Goal: Task Accomplishment & Management: Use online tool/utility

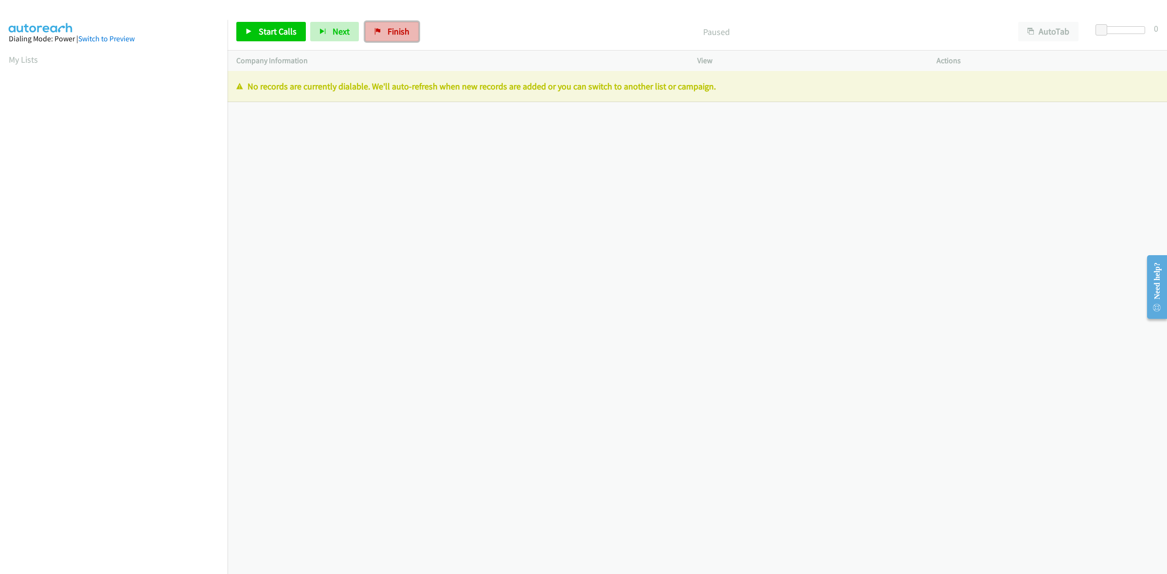
click at [397, 32] on span "Finish" at bounding box center [399, 31] width 22 height 11
click at [402, 30] on span "Finish" at bounding box center [399, 31] width 22 height 11
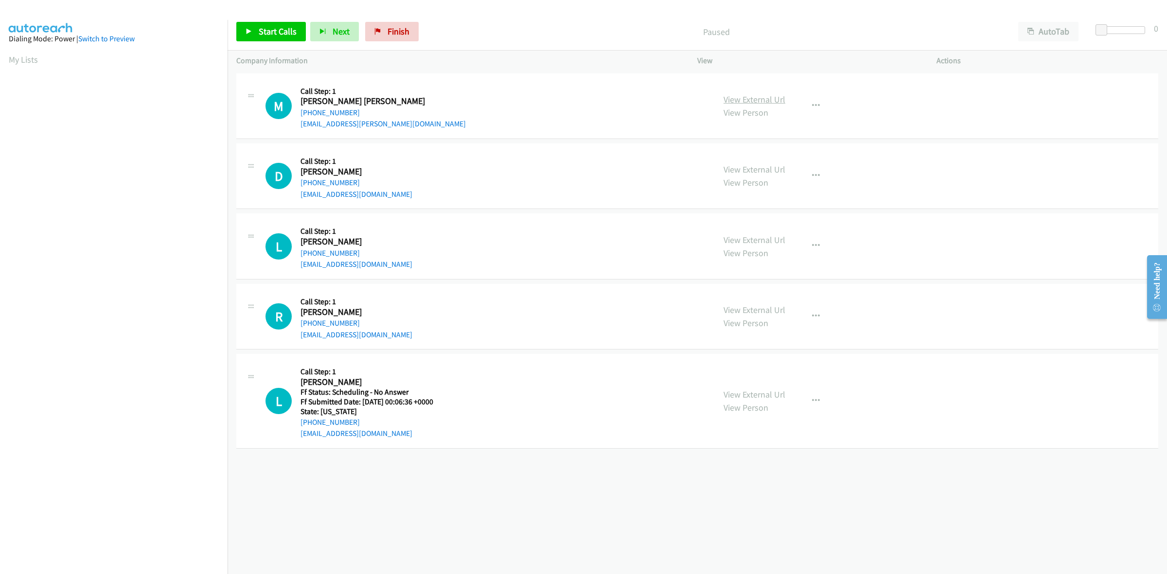
click at [759, 98] on link "View External Url" at bounding box center [755, 99] width 62 height 11
click at [777, 171] on link "View External Url" at bounding box center [755, 169] width 62 height 11
click at [742, 239] on link "View External Url" at bounding box center [755, 239] width 62 height 11
click at [746, 309] on link "View External Url" at bounding box center [755, 309] width 62 height 11
click at [772, 397] on link "View External Url" at bounding box center [755, 394] width 62 height 11
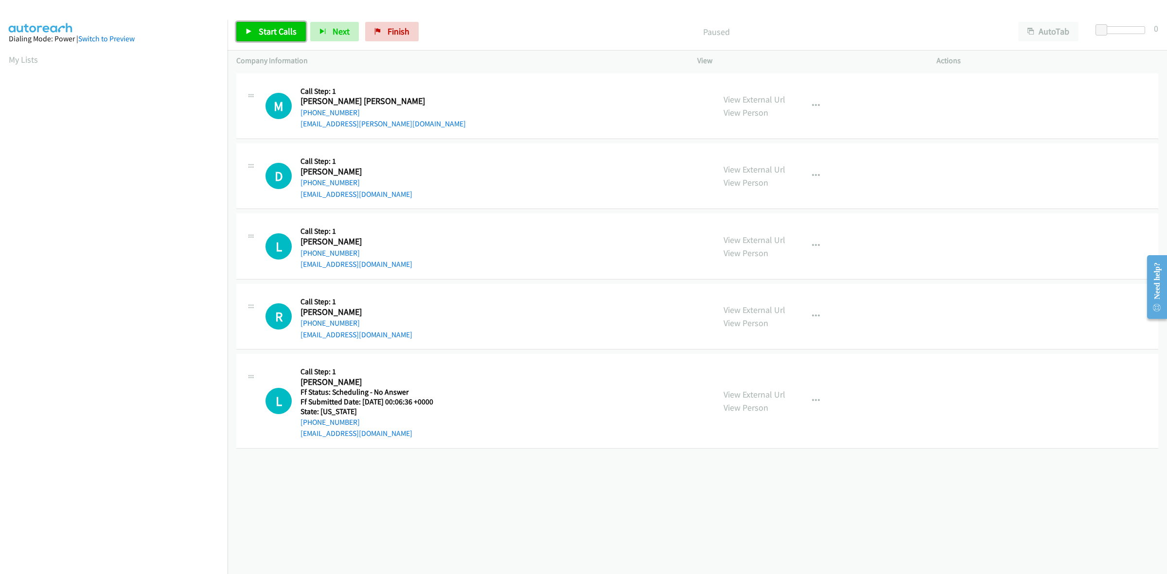
click at [286, 40] on link "Start Calls" at bounding box center [271, 31] width 70 height 19
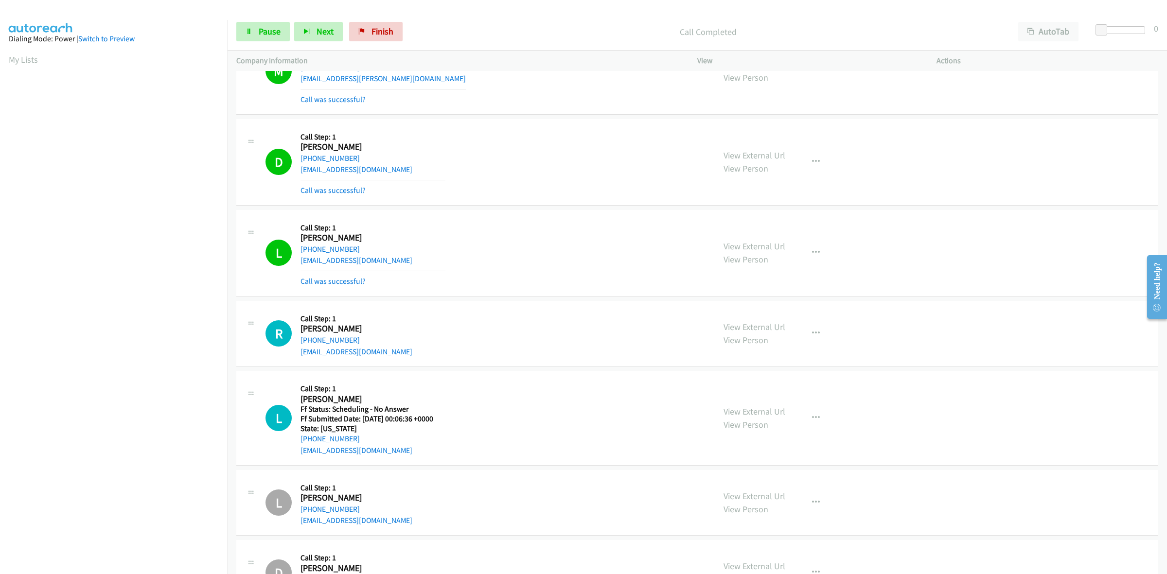
scroll to position [93, 0]
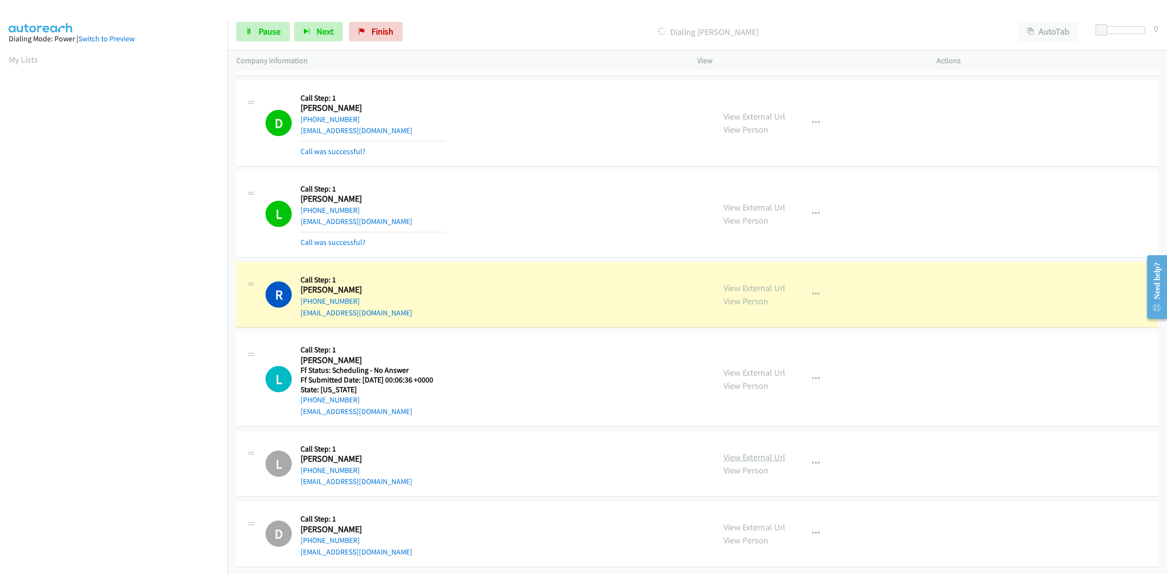
click at [747, 452] on link "View External Url" at bounding box center [755, 457] width 62 height 11
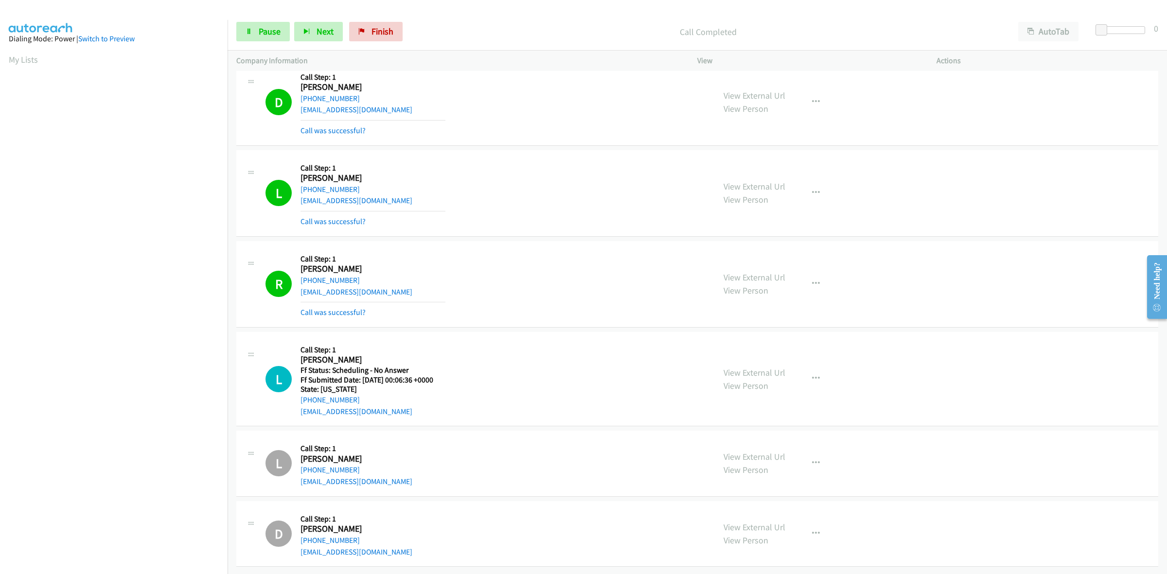
scroll to position [115, 0]
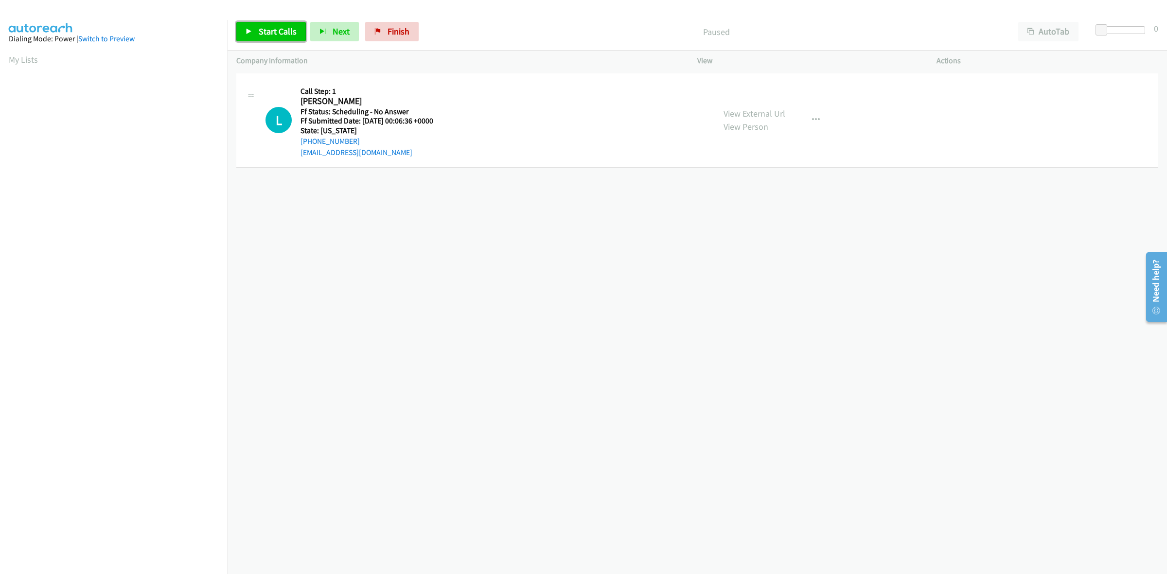
click at [246, 31] on icon at bounding box center [249, 32] width 7 height 7
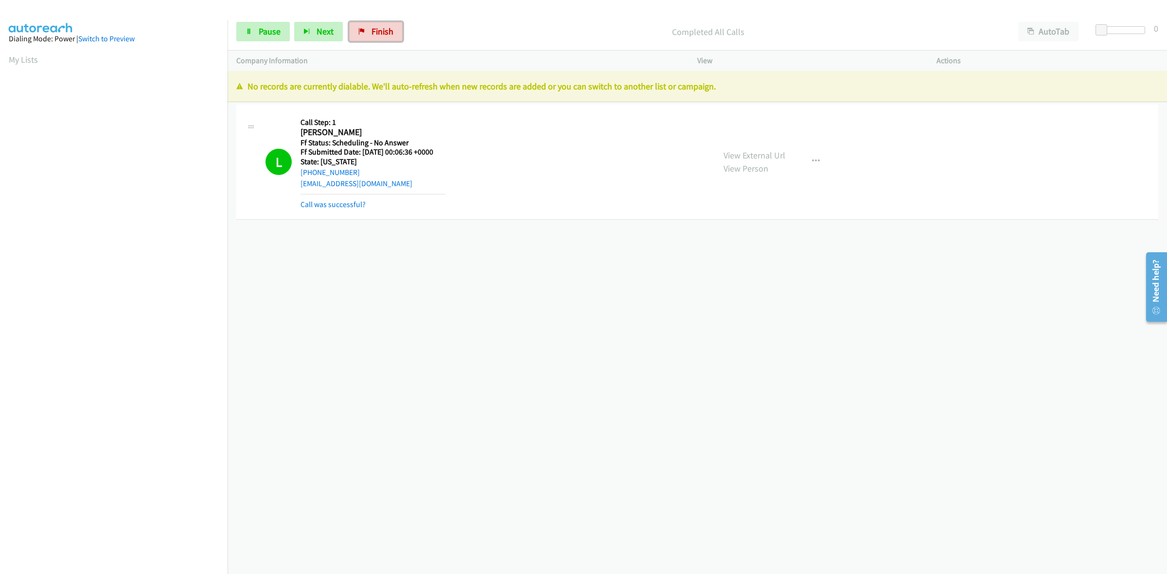
drag, startPoint x: 385, startPoint y: 36, endPoint x: 640, endPoint y: 64, distance: 256.4
click at [385, 36] on span "Finish" at bounding box center [383, 31] width 22 height 11
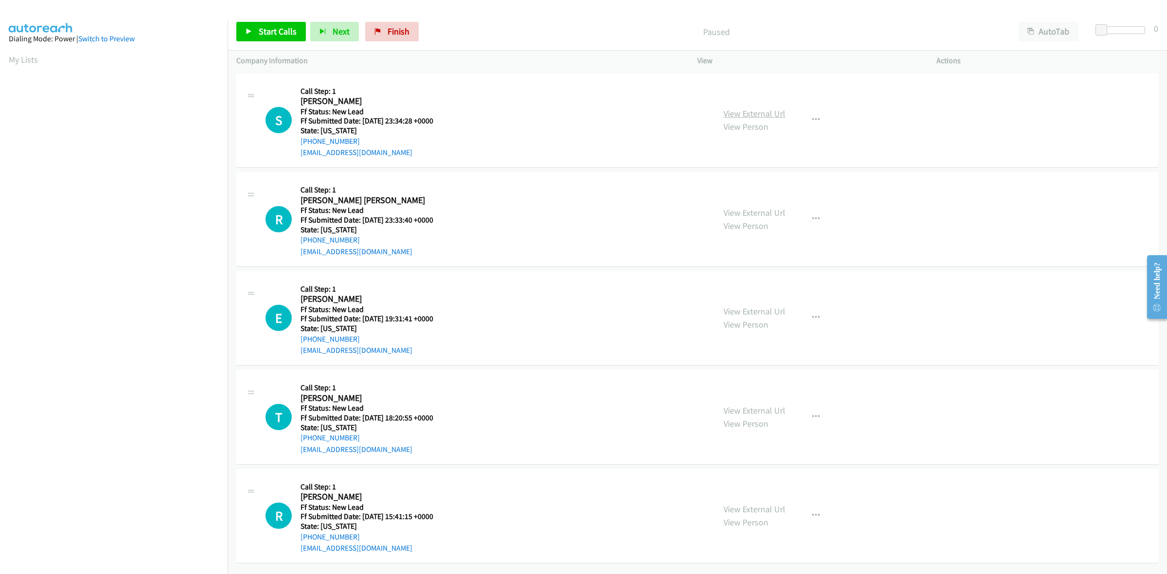
click at [771, 113] on link "View External Url" at bounding box center [755, 113] width 62 height 11
click at [748, 209] on link "View External Url" at bounding box center [755, 212] width 62 height 11
click at [771, 309] on link "View External Url" at bounding box center [755, 311] width 62 height 11
click at [769, 405] on link "View External Url" at bounding box center [755, 410] width 62 height 11
click at [748, 507] on link "View External Url" at bounding box center [755, 509] width 62 height 11
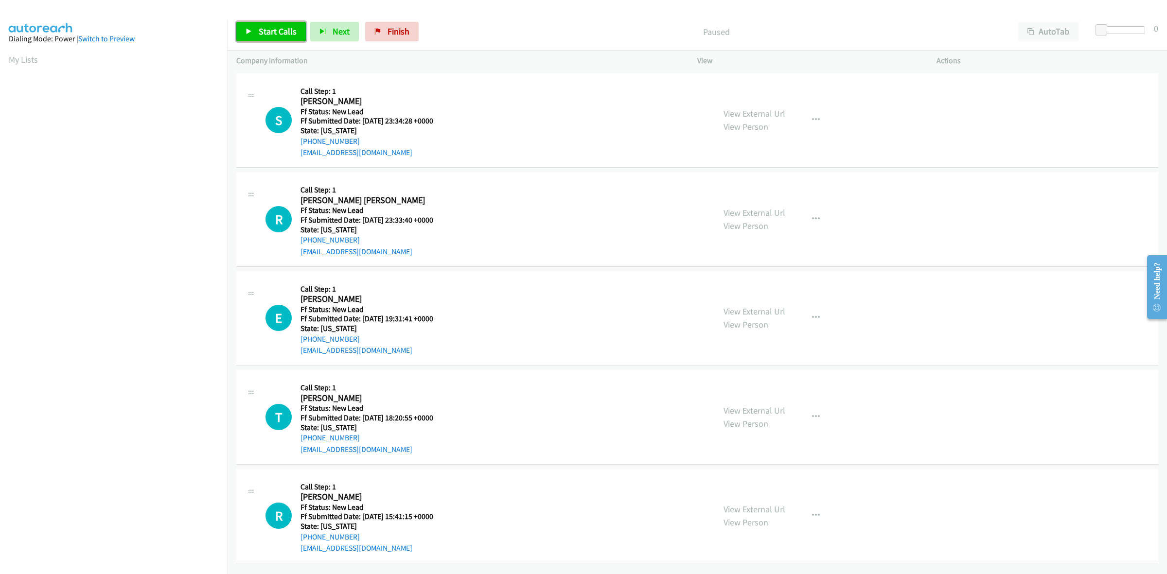
click at [274, 25] on link "Start Calls" at bounding box center [271, 31] width 70 height 19
click at [759, 114] on link "View External Url" at bounding box center [755, 113] width 62 height 11
click at [764, 215] on link "View External Url" at bounding box center [755, 212] width 62 height 11
click at [765, 314] on link "View External Url" at bounding box center [755, 311] width 62 height 11
click at [730, 409] on link "View External Url" at bounding box center [755, 410] width 62 height 11
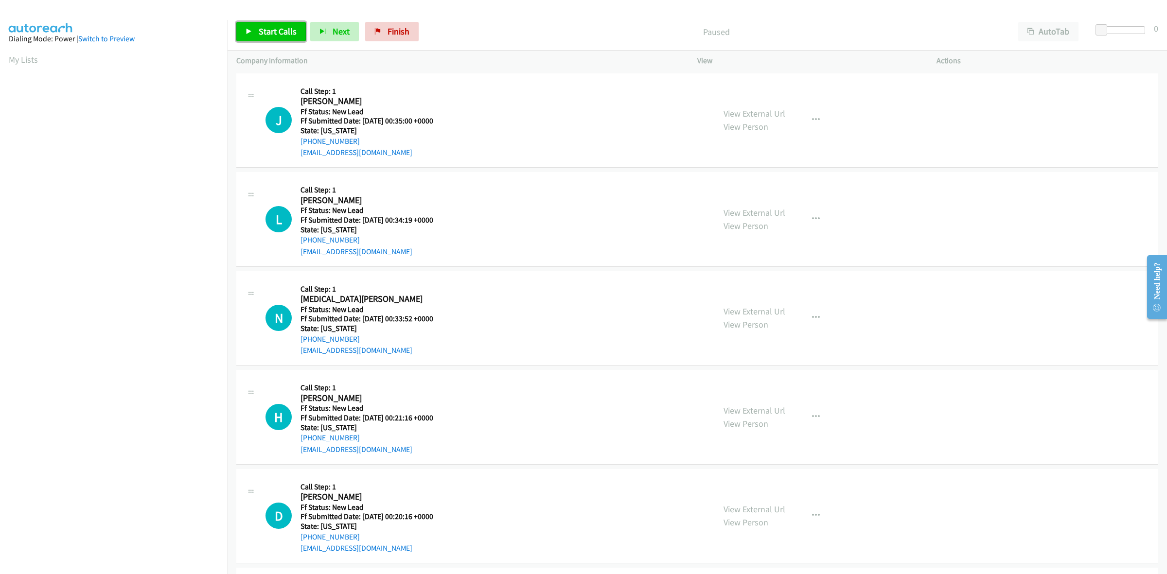
click at [245, 36] on link "Start Calls" at bounding box center [271, 31] width 70 height 19
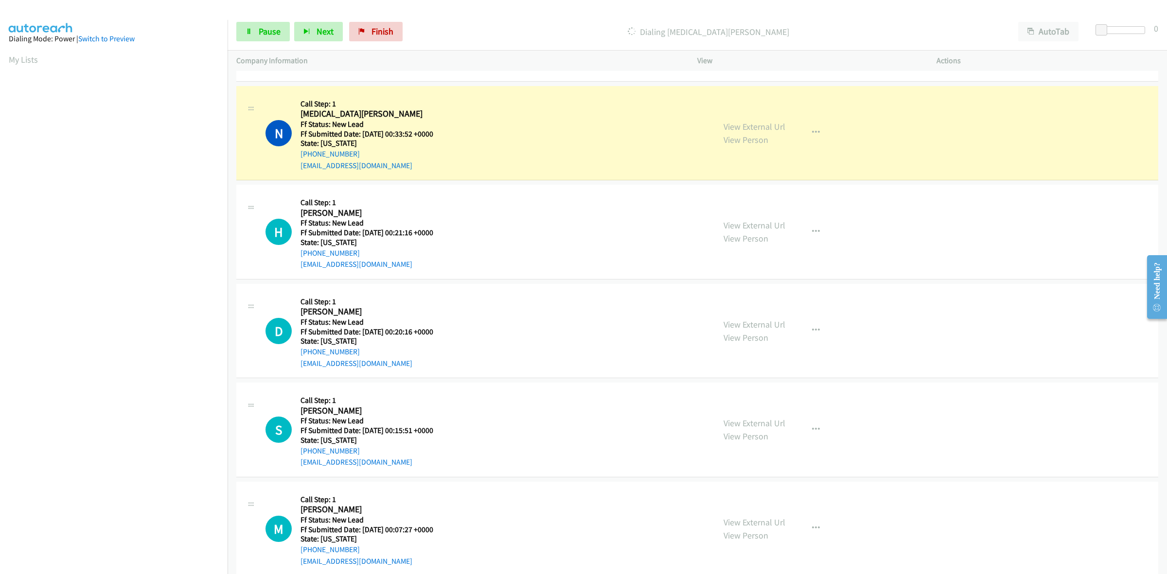
scroll to position [243, 0]
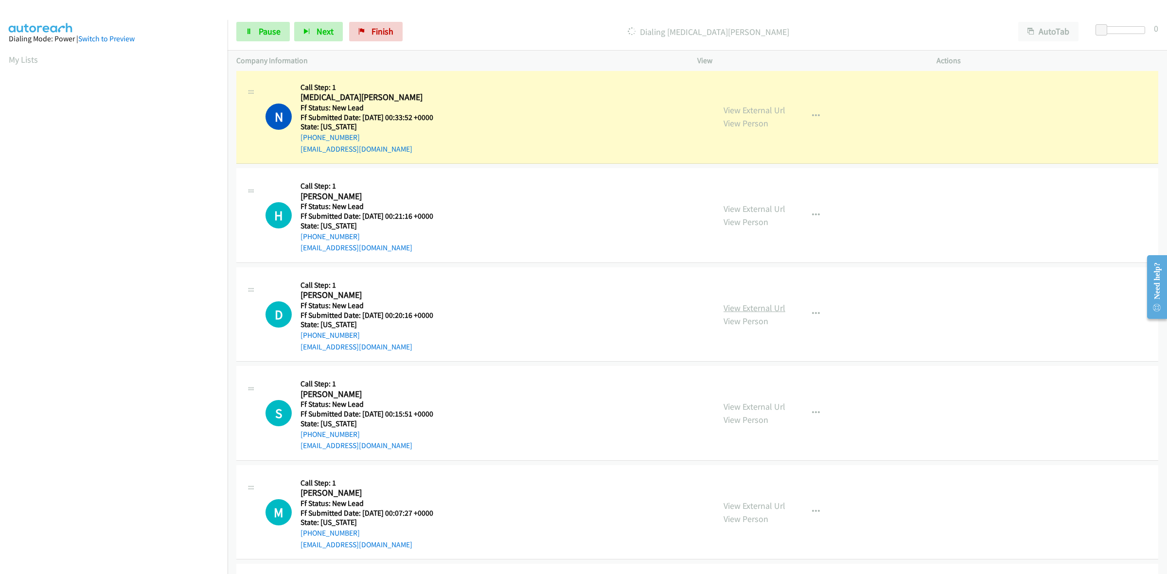
click at [762, 309] on link "View External Url" at bounding box center [755, 308] width 62 height 11
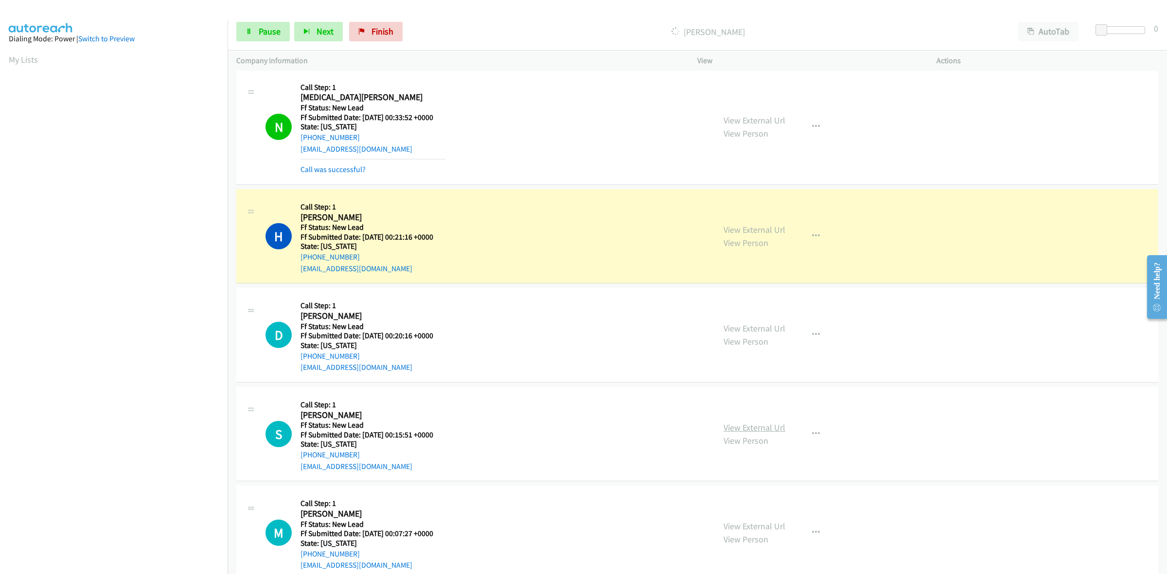
click at [751, 429] on link "View External Url" at bounding box center [755, 427] width 62 height 11
click at [751, 527] on link "View External Url" at bounding box center [755, 526] width 62 height 11
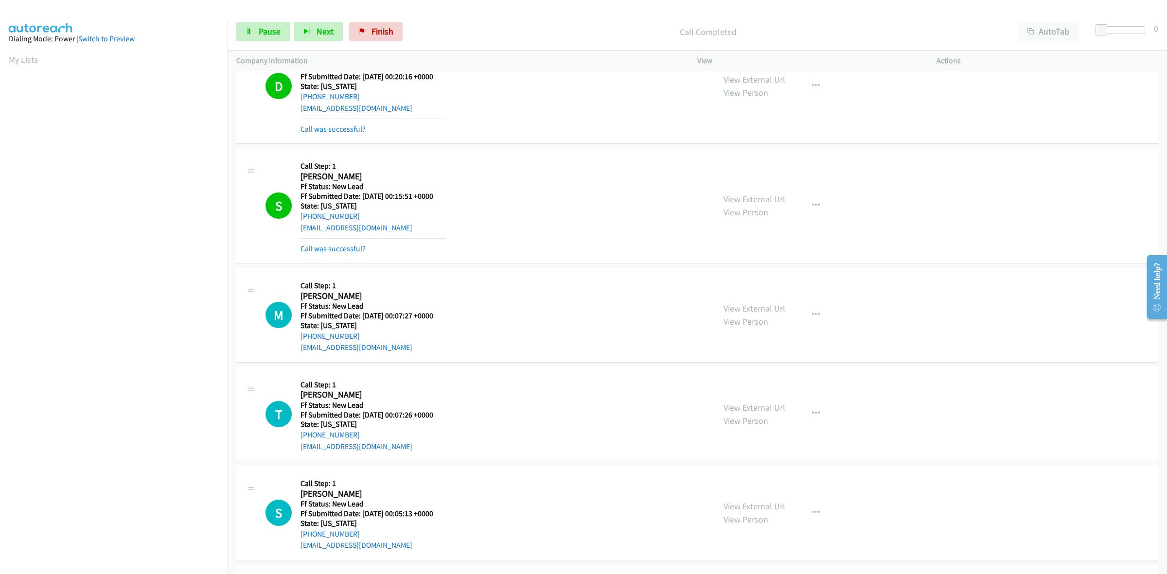
scroll to position [669, 0]
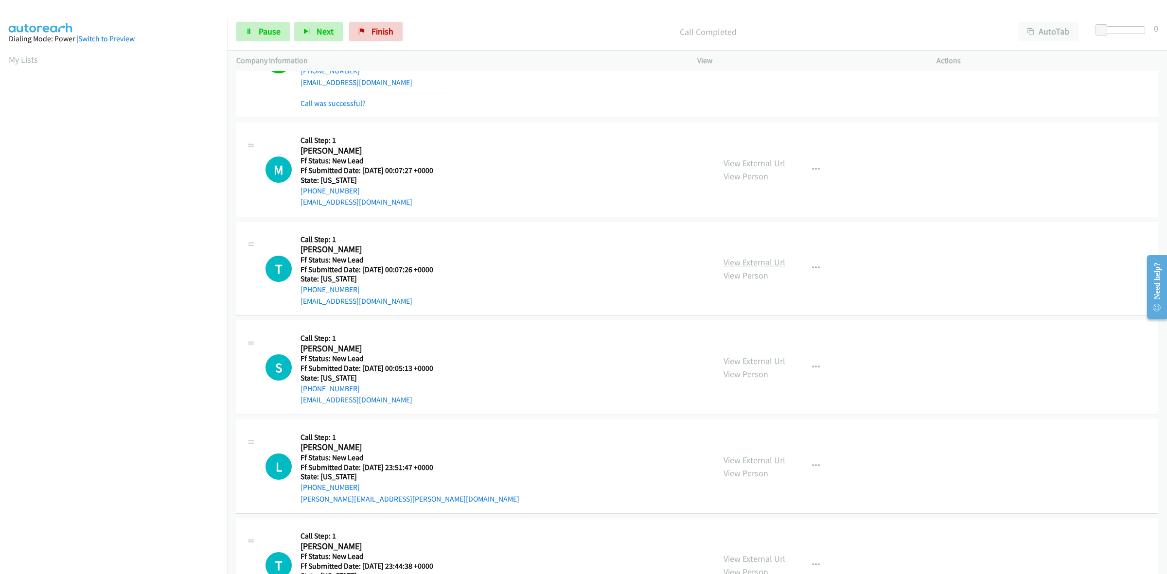
click at [774, 262] on link "View External Url" at bounding box center [755, 262] width 62 height 11
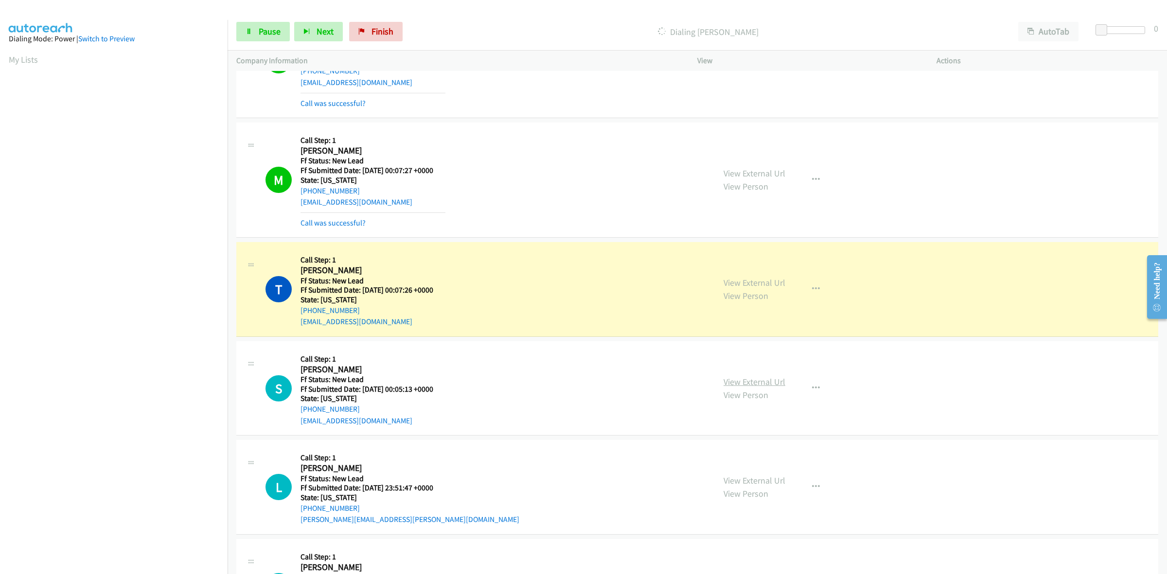
click at [757, 378] on link "View External Url" at bounding box center [755, 381] width 62 height 11
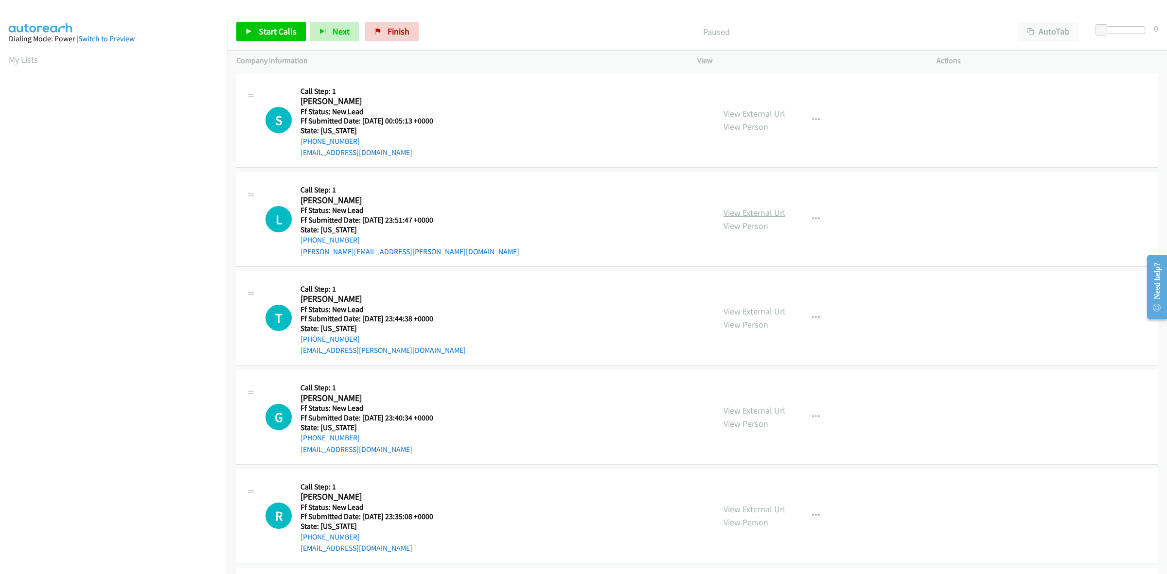
click at [764, 211] on link "View External Url" at bounding box center [755, 212] width 62 height 11
click at [769, 311] on link "View External Url" at bounding box center [755, 311] width 62 height 11
click at [261, 24] on link "Start Calls" at bounding box center [271, 31] width 70 height 19
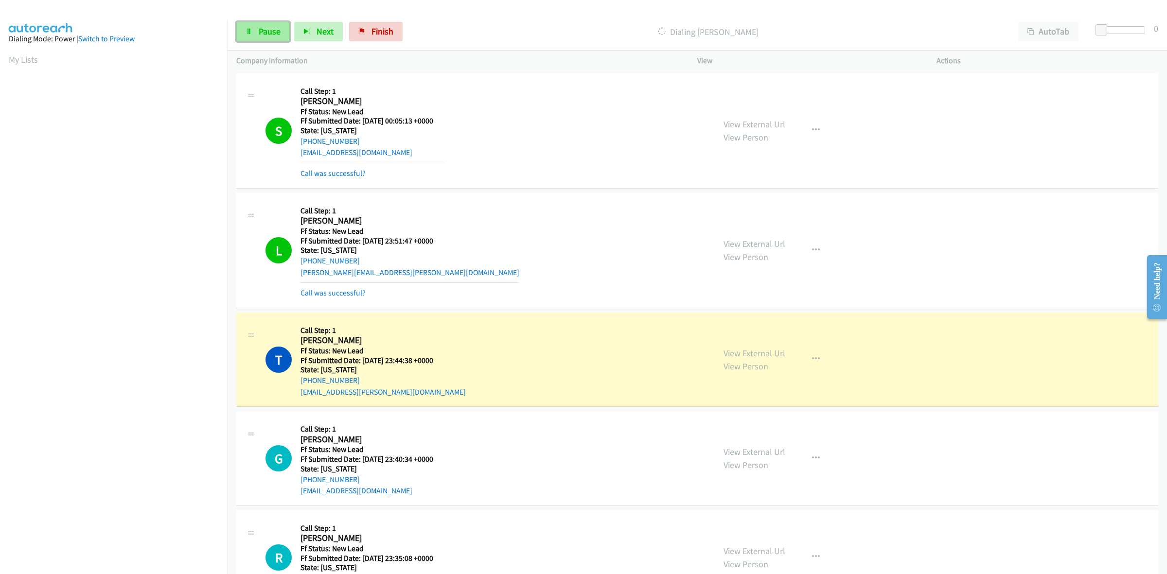
click at [281, 27] on link "Pause" at bounding box center [263, 31] width 54 height 19
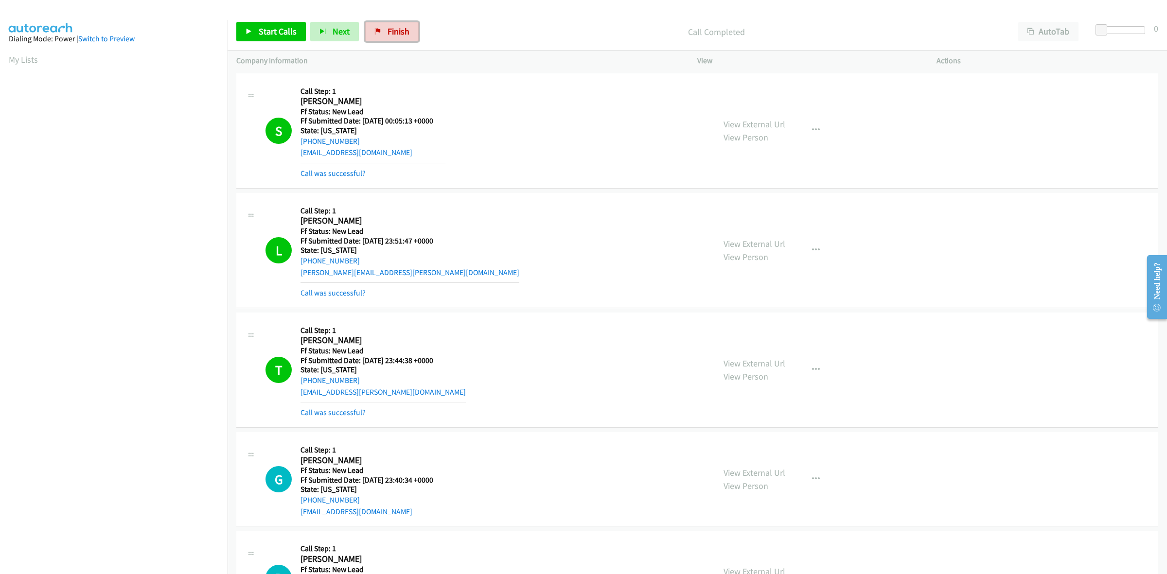
drag, startPoint x: 396, startPoint y: 36, endPoint x: 641, endPoint y: 59, distance: 245.8
click at [396, 36] on span "Finish" at bounding box center [399, 31] width 22 height 11
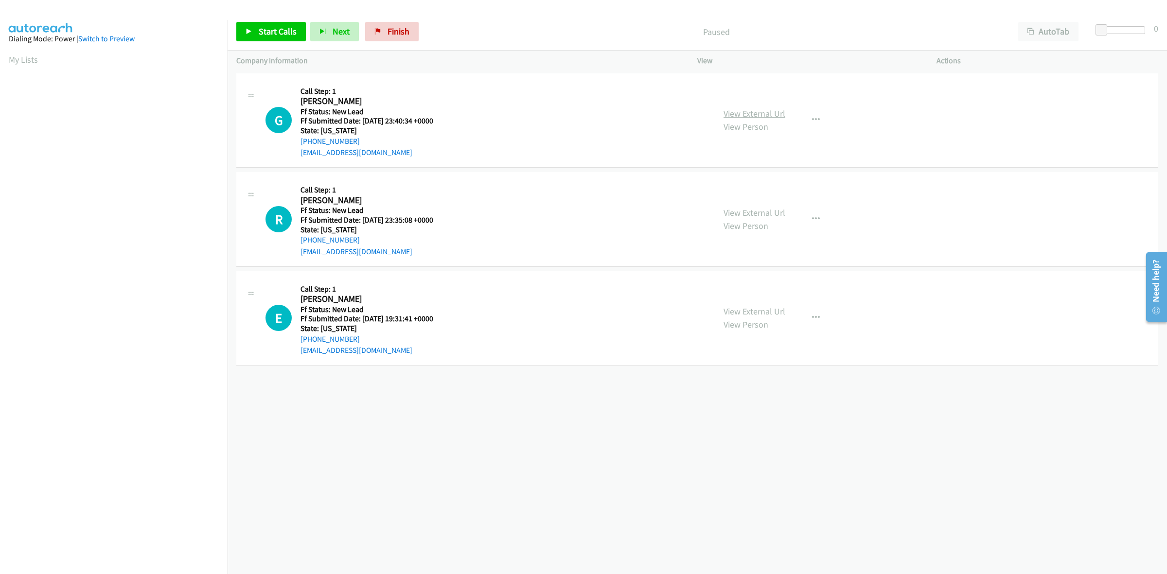
click at [759, 111] on link "View External Url" at bounding box center [755, 113] width 62 height 11
click at [751, 207] on link "View External Url" at bounding box center [755, 212] width 62 height 11
click at [755, 306] on link "View External Url" at bounding box center [755, 311] width 62 height 11
click at [289, 29] on span "Start Calls" at bounding box center [278, 31] width 38 height 11
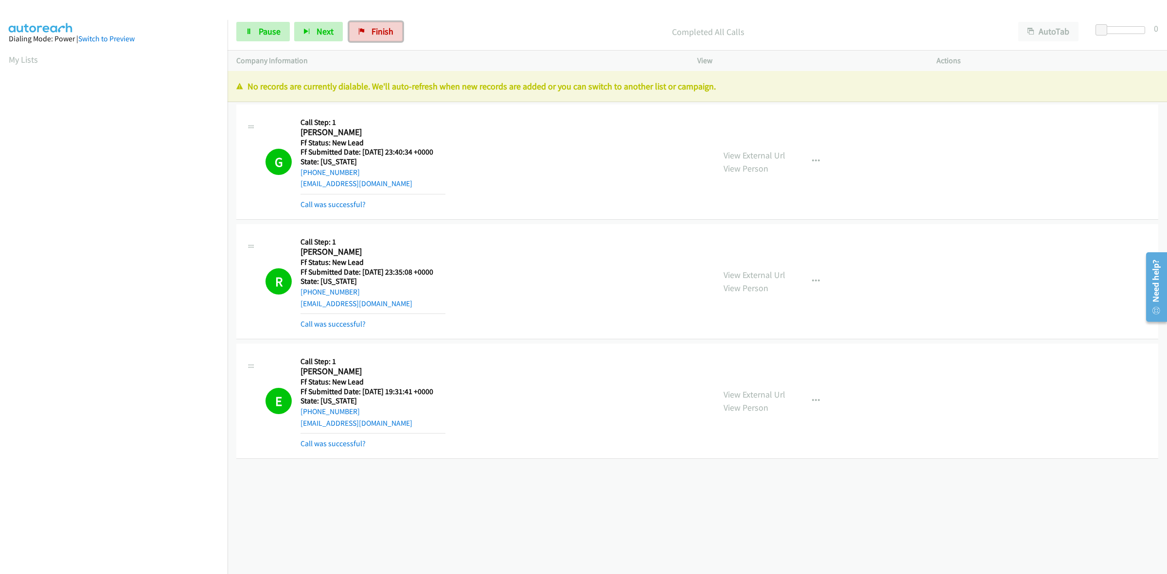
drag, startPoint x: 356, startPoint y: 32, endPoint x: 625, endPoint y: 60, distance: 270.5
click at [356, 32] on link "Finish" at bounding box center [376, 31] width 54 height 19
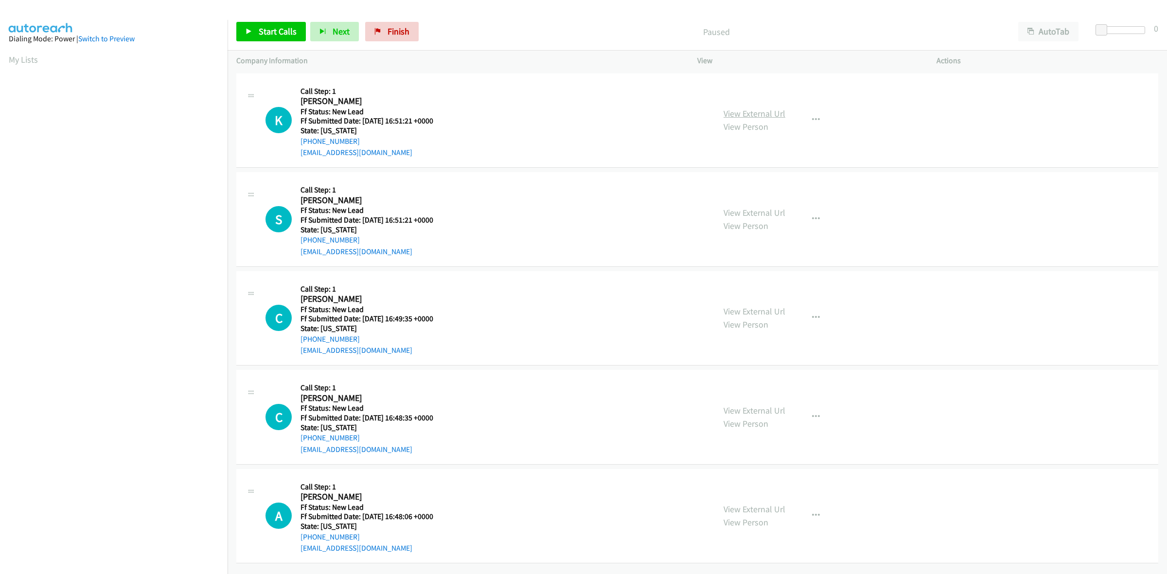
click at [754, 110] on link "View External Url" at bounding box center [755, 113] width 62 height 11
click at [749, 212] on link "View External Url" at bounding box center [755, 212] width 62 height 11
click at [744, 310] on link "View External Url" at bounding box center [755, 311] width 62 height 11
click at [767, 405] on link "View External Url" at bounding box center [755, 410] width 62 height 11
click at [774, 506] on link "View External Url" at bounding box center [755, 509] width 62 height 11
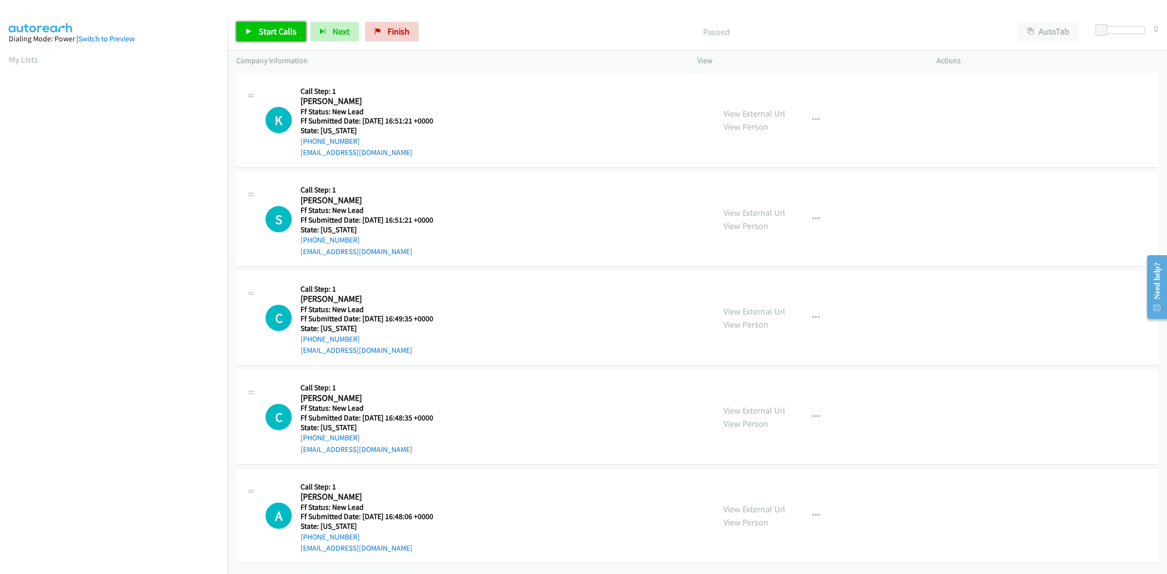
click at [279, 28] on span "Start Calls" at bounding box center [278, 31] width 38 height 11
click at [409, 34] on link "Finish" at bounding box center [392, 31] width 54 height 19
drag, startPoint x: 271, startPoint y: 33, endPoint x: 307, endPoint y: 32, distance: 35.5
click at [271, 33] on span "Start Calls" at bounding box center [278, 31] width 38 height 11
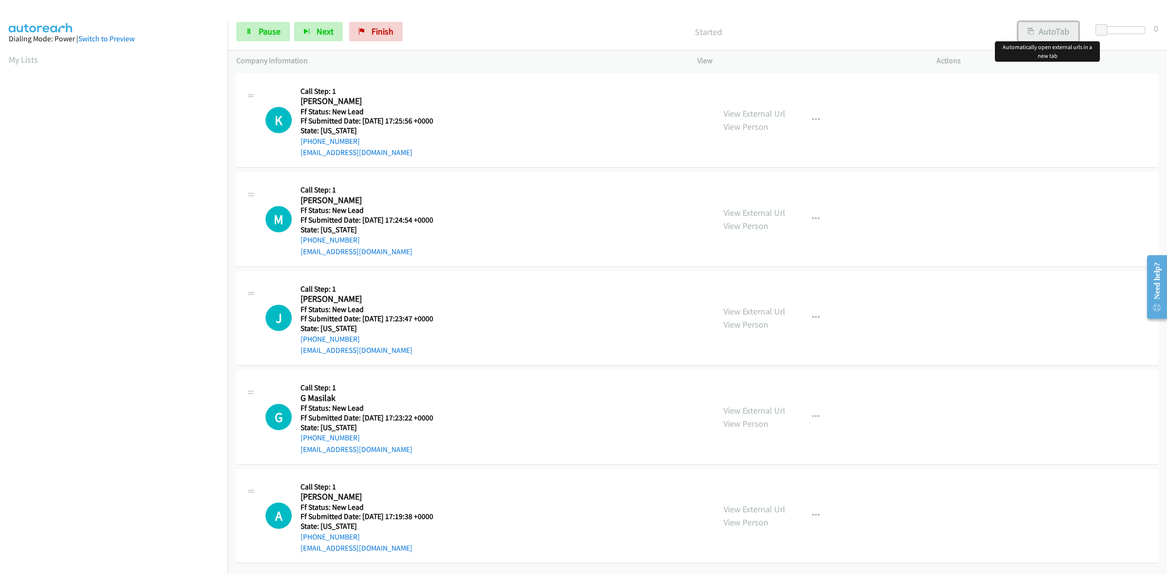
click at [1052, 36] on button "AutoTab" at bounding box center [1049, 31] width 60 height 19
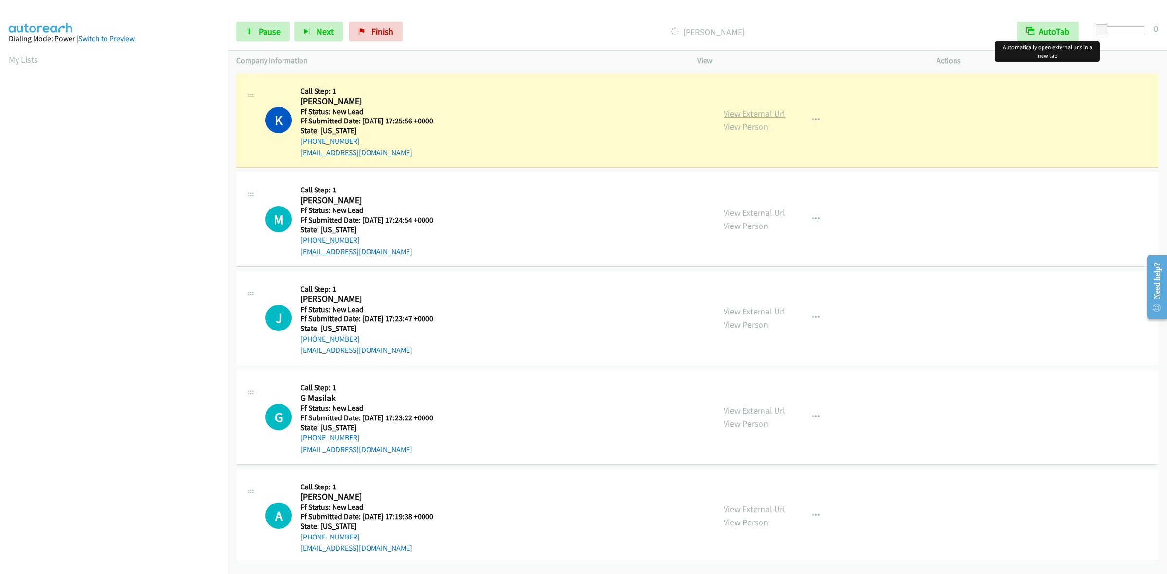
click at [745, 112] on link "View External Url" at bounding box center [755, 113] width 62 height 11
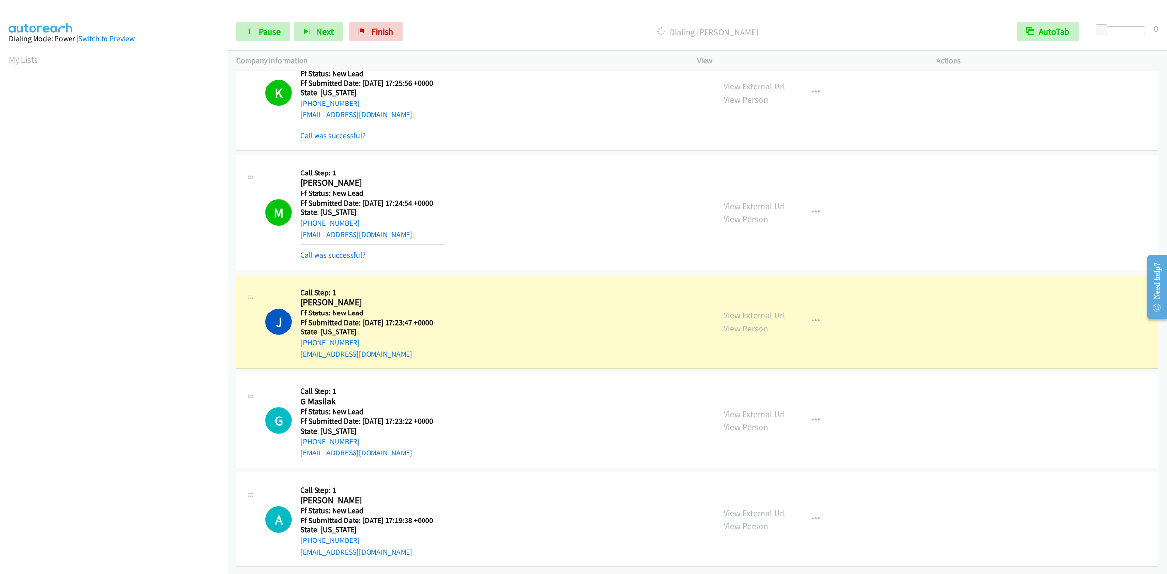
scroll to position [47, 0]
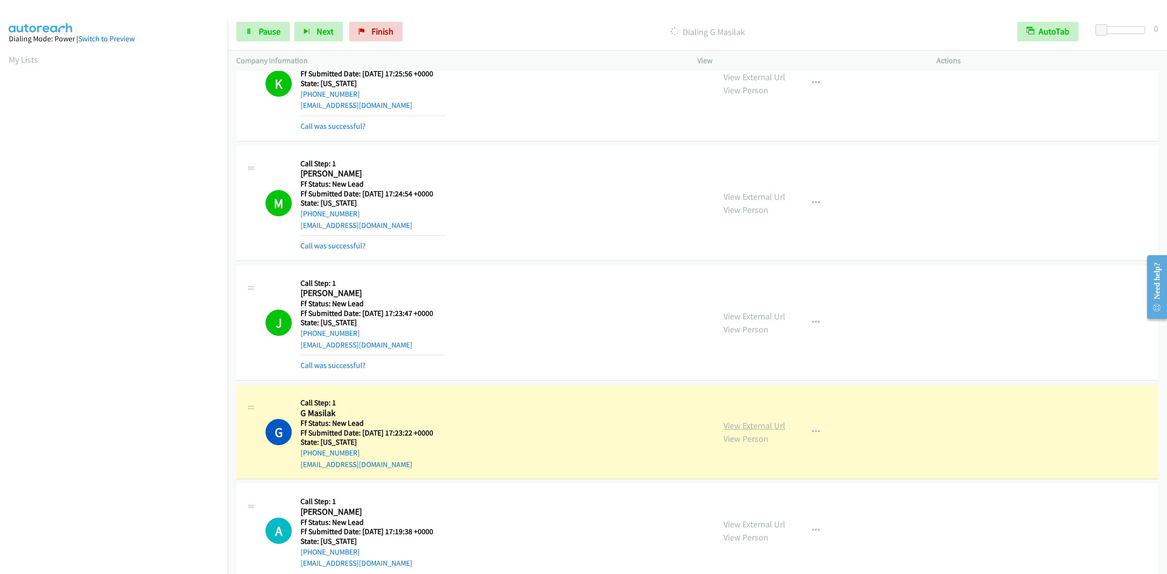
click at [764, 427] on link "View External Url" at bounding box center [755, 425] width 62 height 11
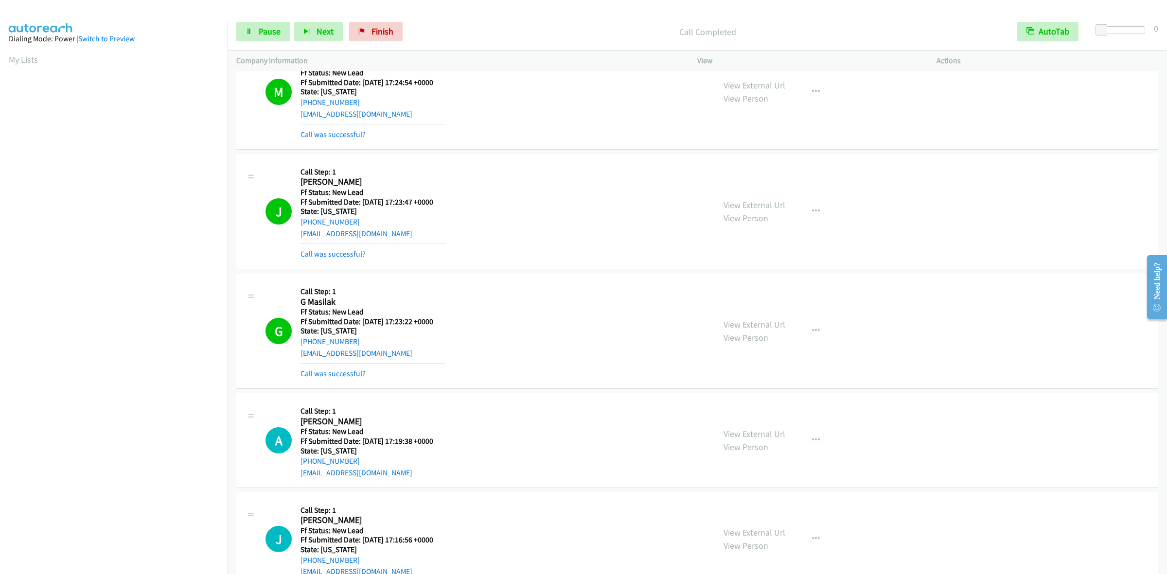
scroll to position [169, 0]
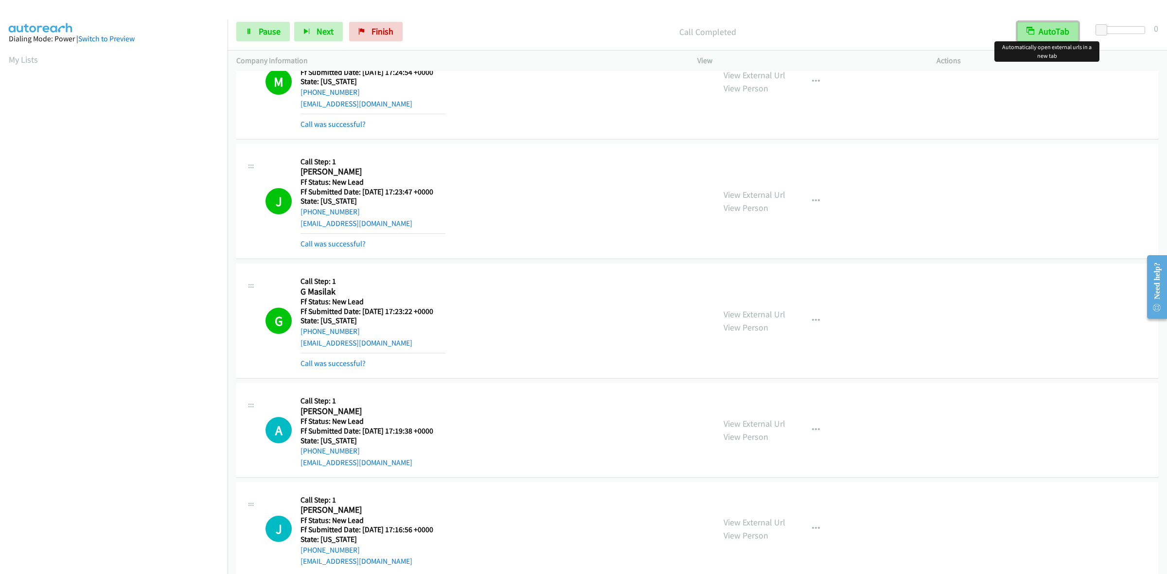
click at [1061, 39] on button "AutoTab" at bounding box center [1048, 31] width 61 height 19
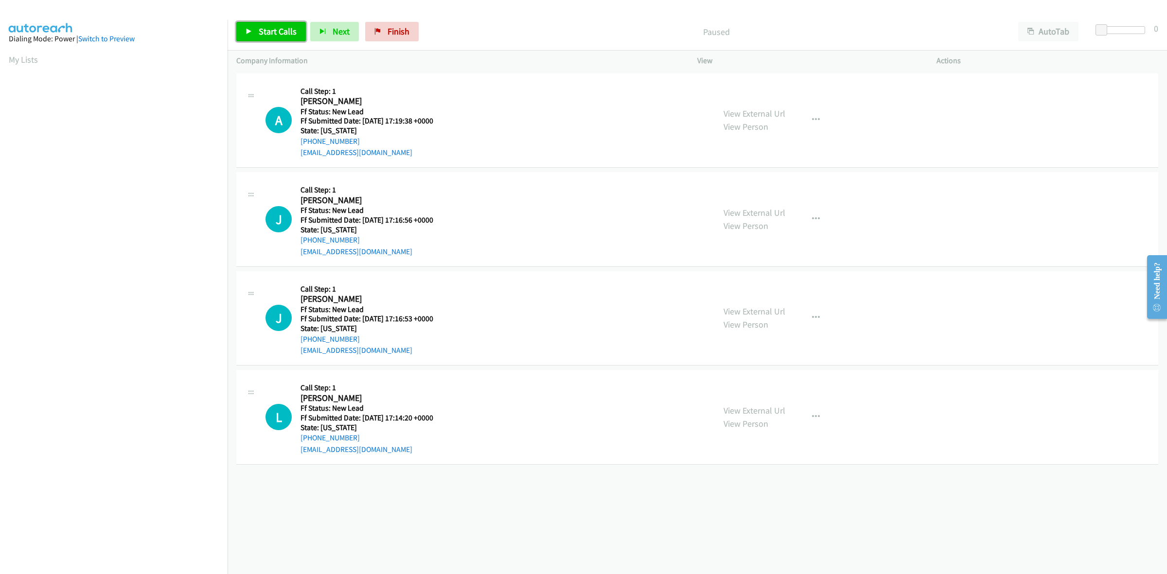
click at [265, 31] on span "Start Calls" at bounding box center [278, 31] width 38 height 11
click at [747, 213] on link "View External Url" at bounding box center [755, 212] width 62 height 11
click at [774, 311] on link "View External Url" at bounding box center [755, 311] width 62 height 11
click at [771, 406] on link "View External Url" at bounding box center [755, 410] width 62 height 11
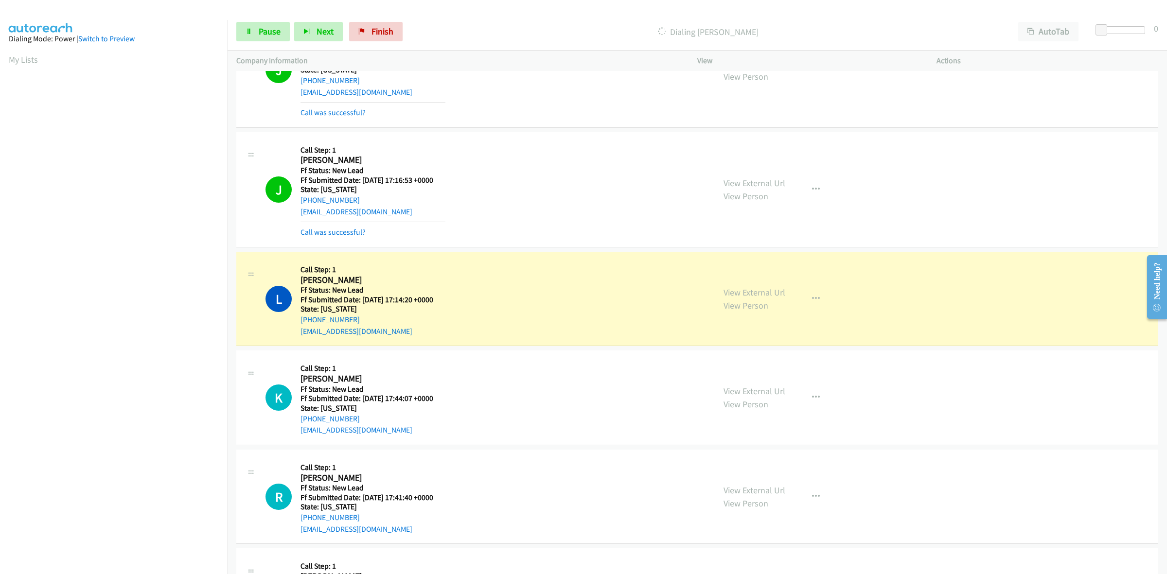
scroll to position [182, 0]
click at [735, 387] on link "View External Url" at bounding box center [755, 389] width 62 height 11
click at [757, 486] on link "View External Url" at bounding box center [755, 488] width 62 height 11
click at [812, 396] on icon "button" at bounding box center [816, 396] width 8 height 8
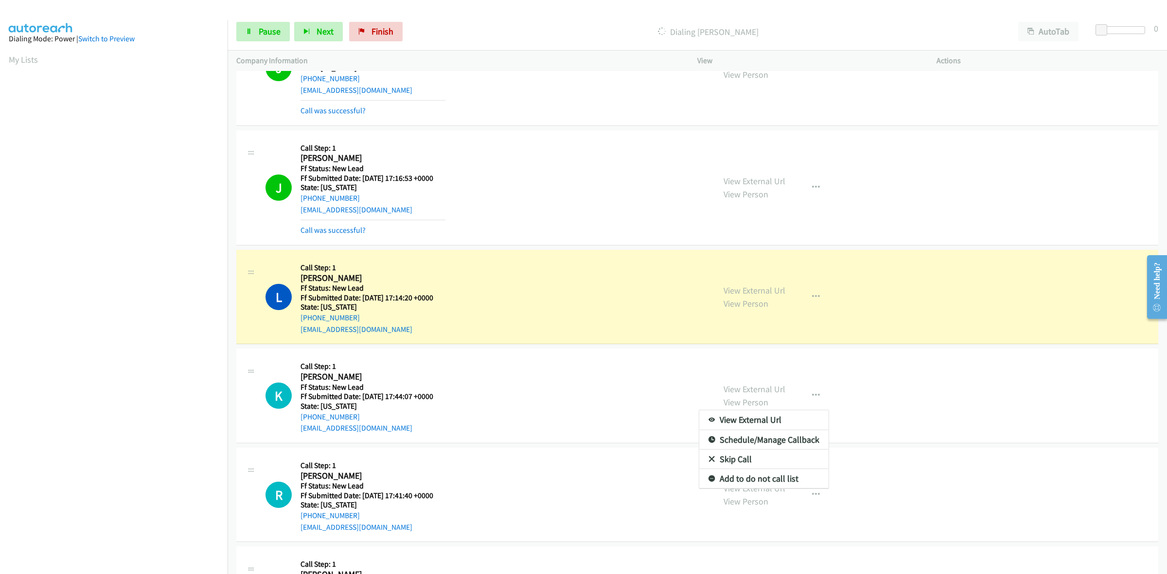
click at [726, 460] on link "Skip Call" at bounding box center [763, 459] width 129 height 19
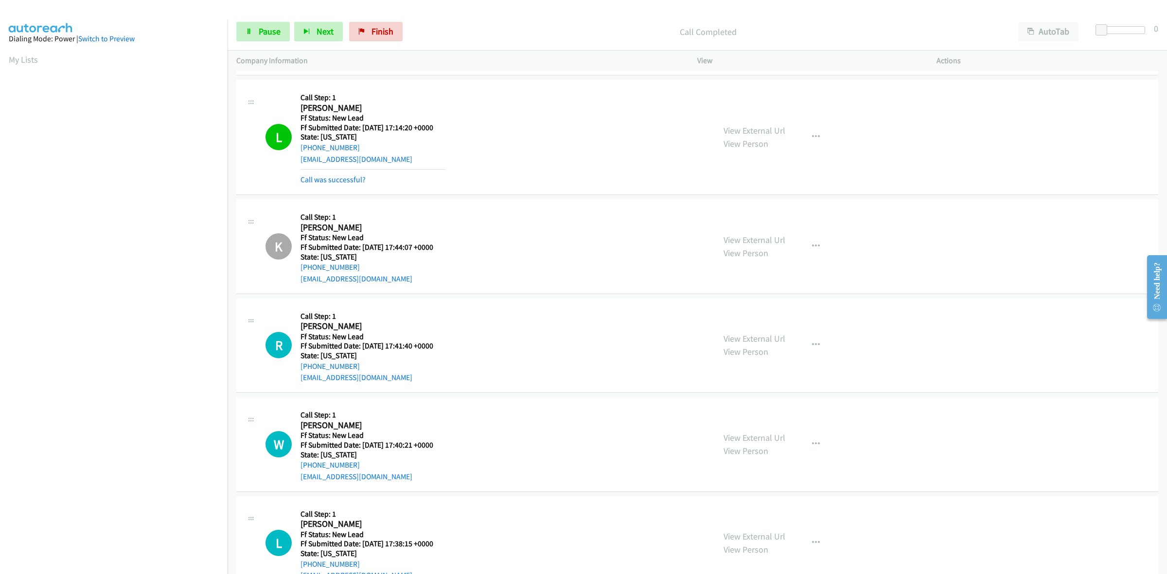
scroll to position [365, 0]
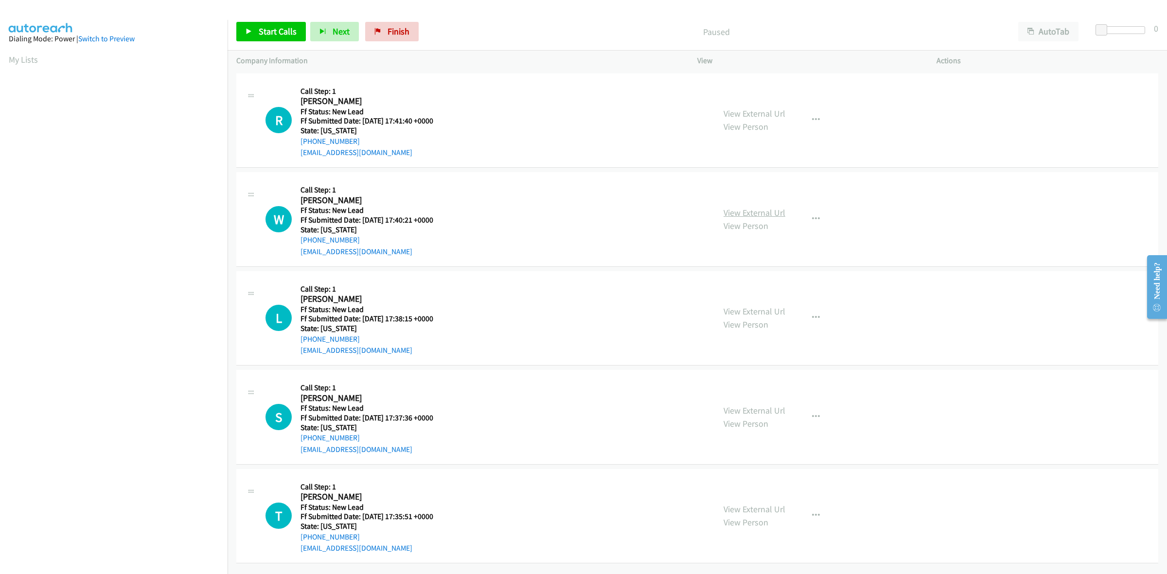
click at [776, 212] on link "View External Url" at bounding box center [755, 212] width 62 height 11
click at [765, 310] on link "View External Url" at bounding box center [755, 311] width 62 height 11
click at [256, 35] on link "Start Calls" at bounding box center [271, 31] width 70 height 19
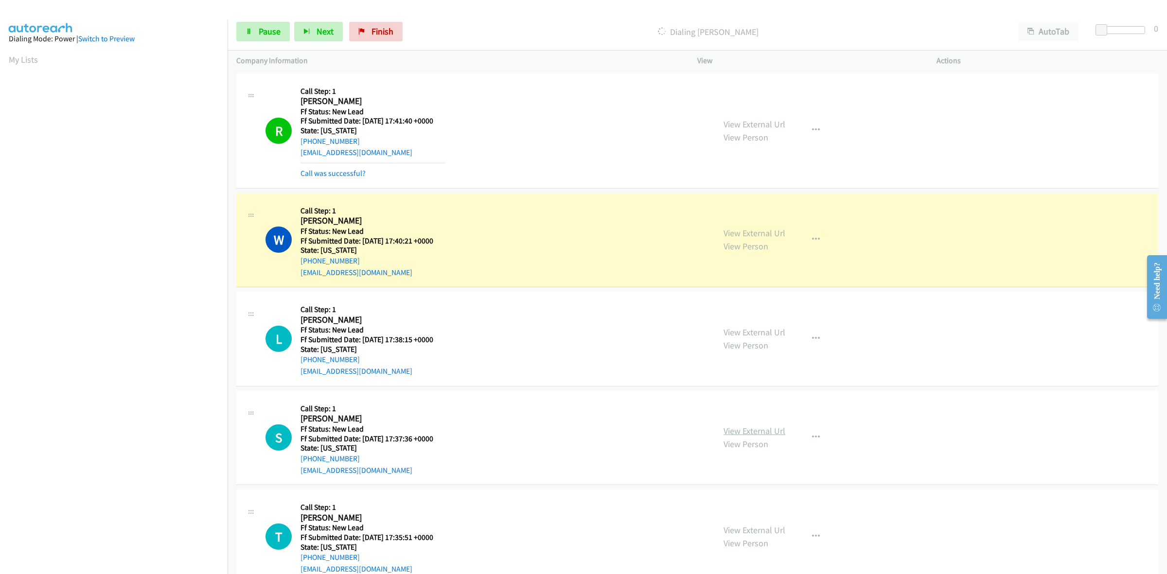
click at [761, 429] on link "View External Url" at bounding box center [755, 431] width 62 height 11
click at [816, 437] on button "button" at bounding box center [816, 437] width 26 height 19
click at [747, 497] on link "Skip Call" at bounding box center [763, 501] width 129 height 19
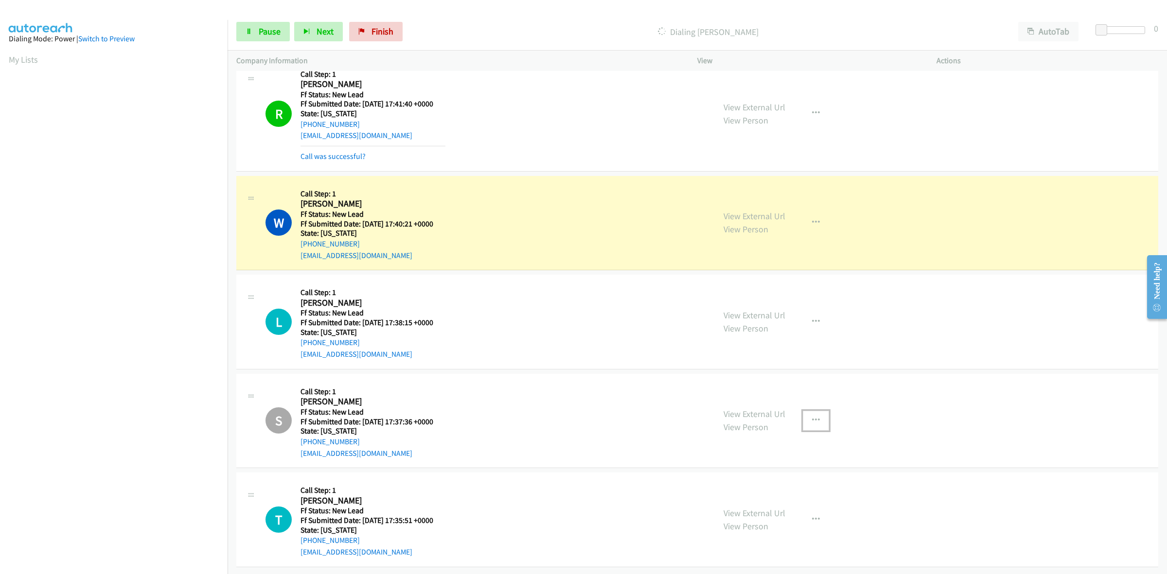
scroll to position [26, 0]
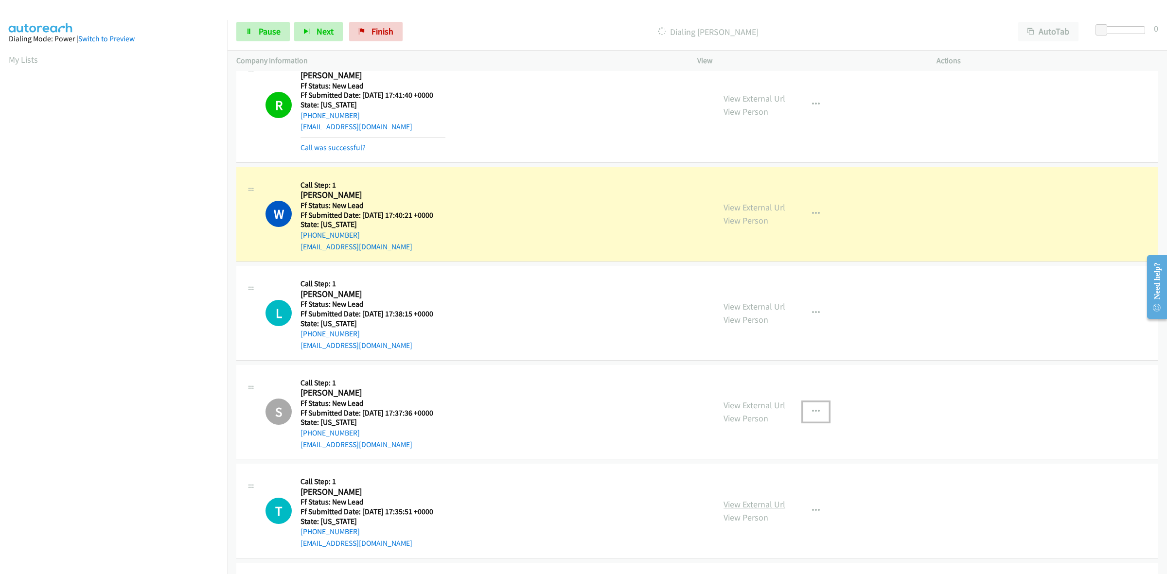
click at [751, 502] on link "View External Url" at bounding box center [755, 504] width 62 height 11
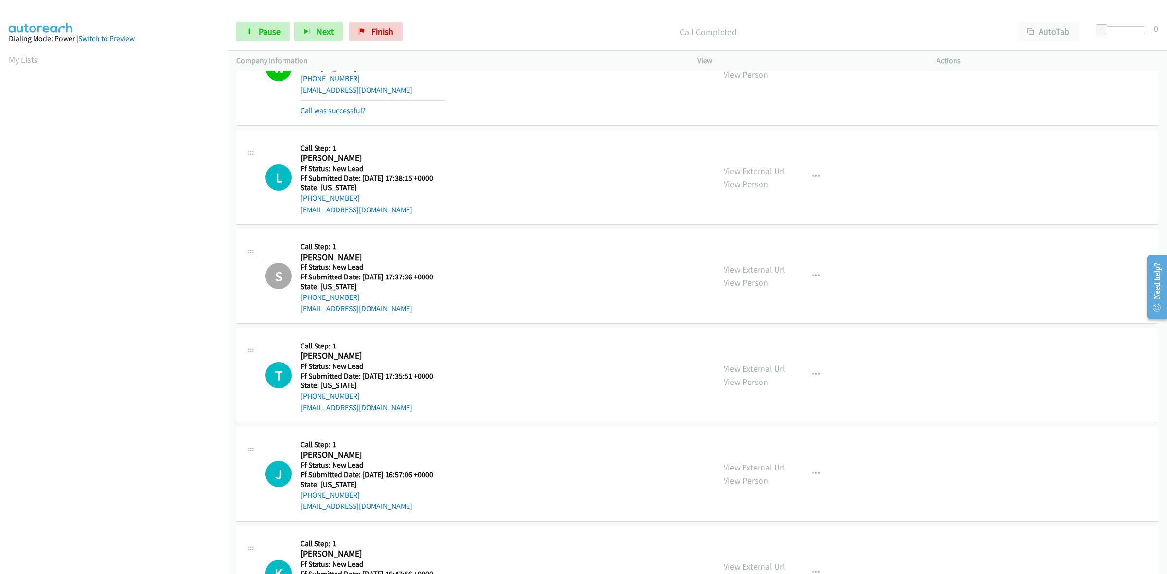
scroll to position [61, 0]
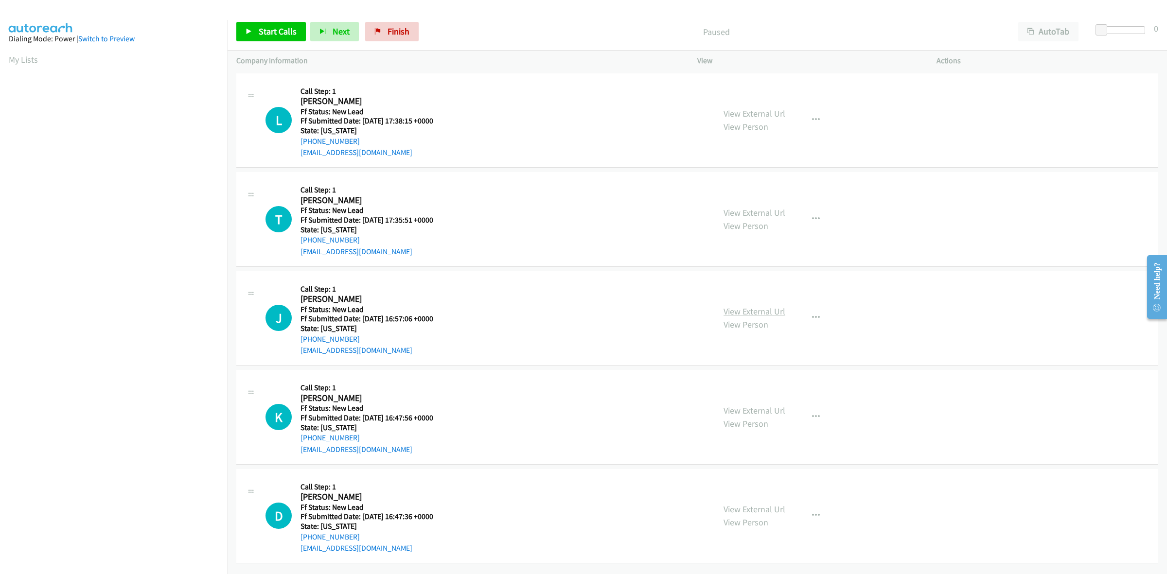
click at [765, 315] on link "View External Url" at bounding box center [755, 311] width 62 height 11
click at [278, 33] on span "Start Calls" at bounding box center [278, 31] width 38 height 11
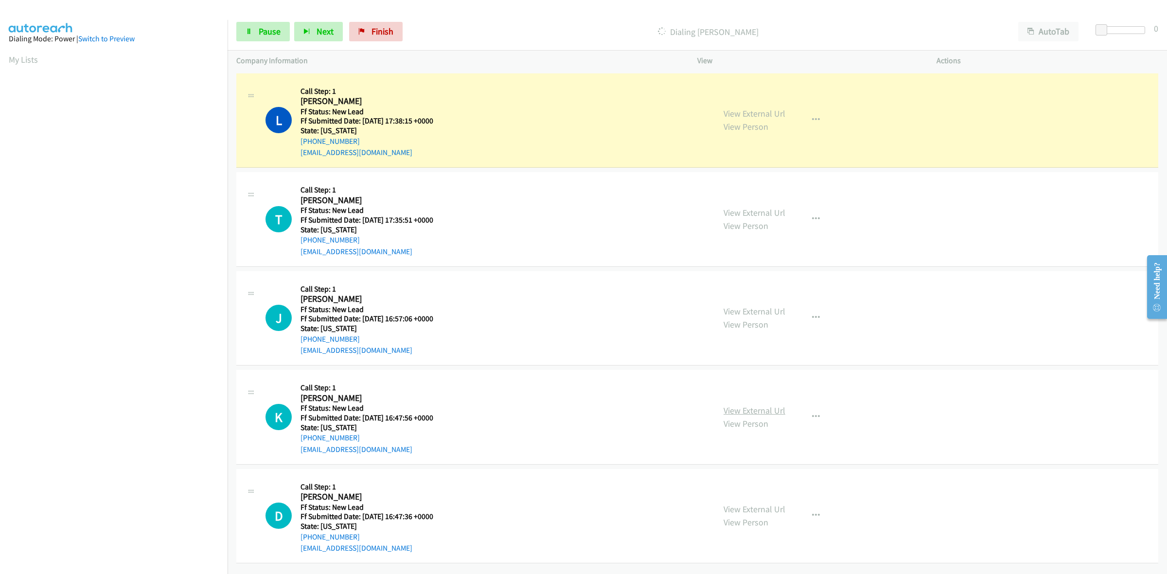
click at [759, 409] on link "View External Url" at bounding box center [755, 410] width 62 height 11
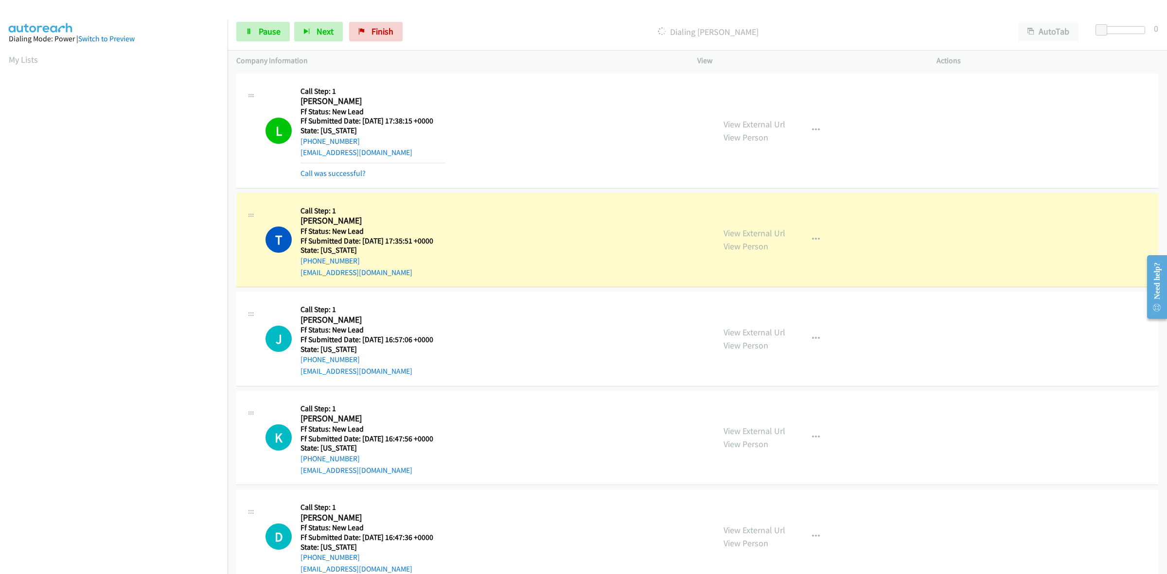
scroll to position [26, 0]
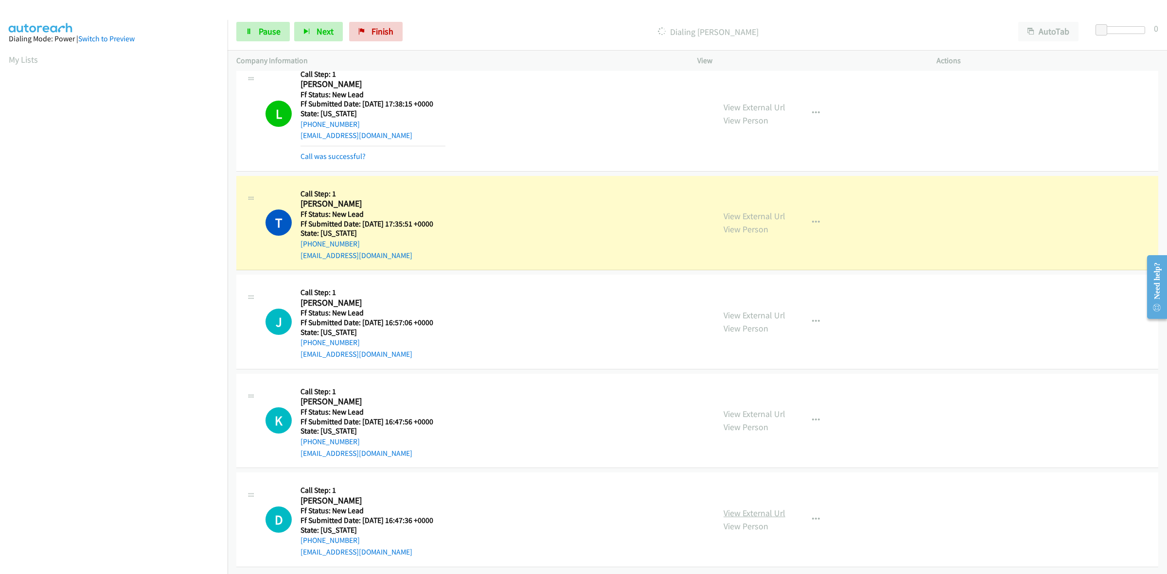
click at [750, 508] on link "View External Url" at bounding box center [755, 513] width 62 height 11
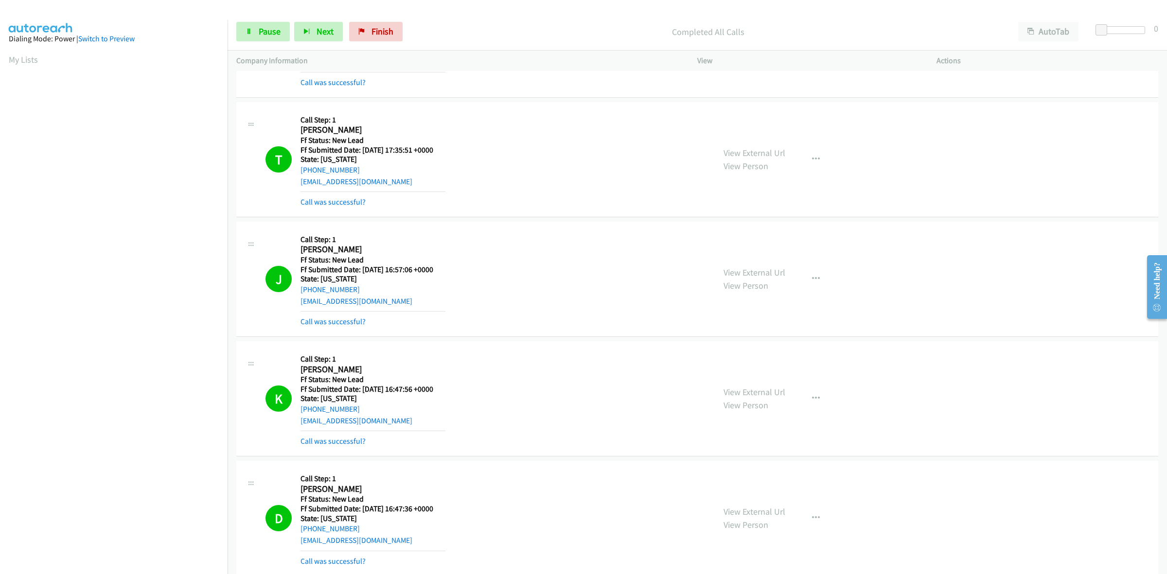
scroll to position [141, 0]
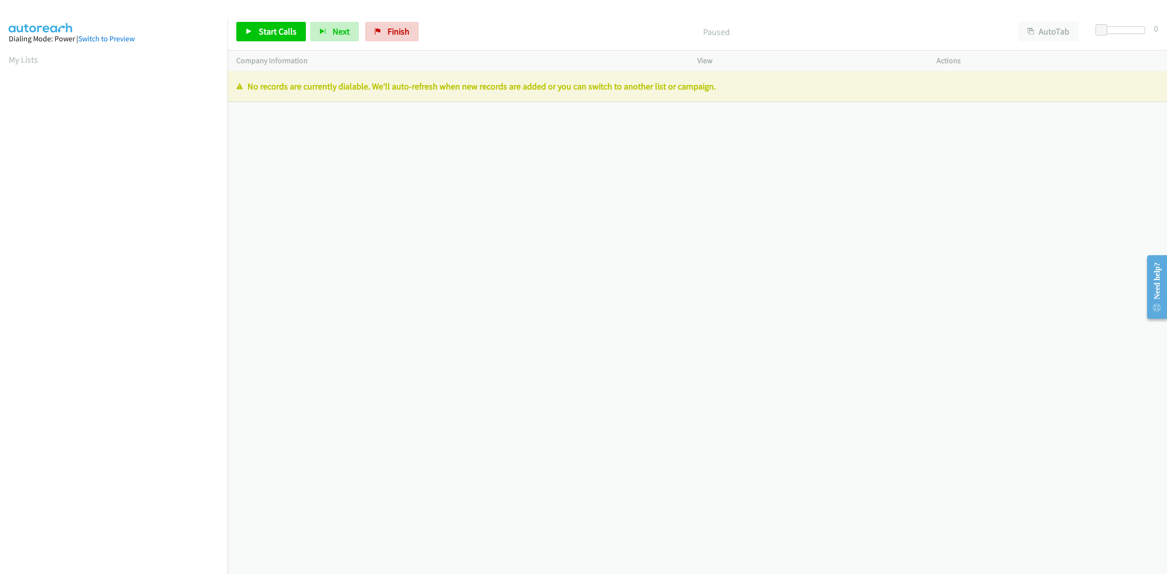
drag, startPoint x: 286, startPoint y: 203, endPoint x: 304, endPoint y: 188, distance: 23.5
click at [286, 203] on div "[PHONE_NUMBER] Call failed - Please reload the list and try again The Callbar F…" at bounding box center [698, 322] width 940 height 503
click at [404, 29] on span "Finish" at bounding box center [399, 31] width 22 height 11
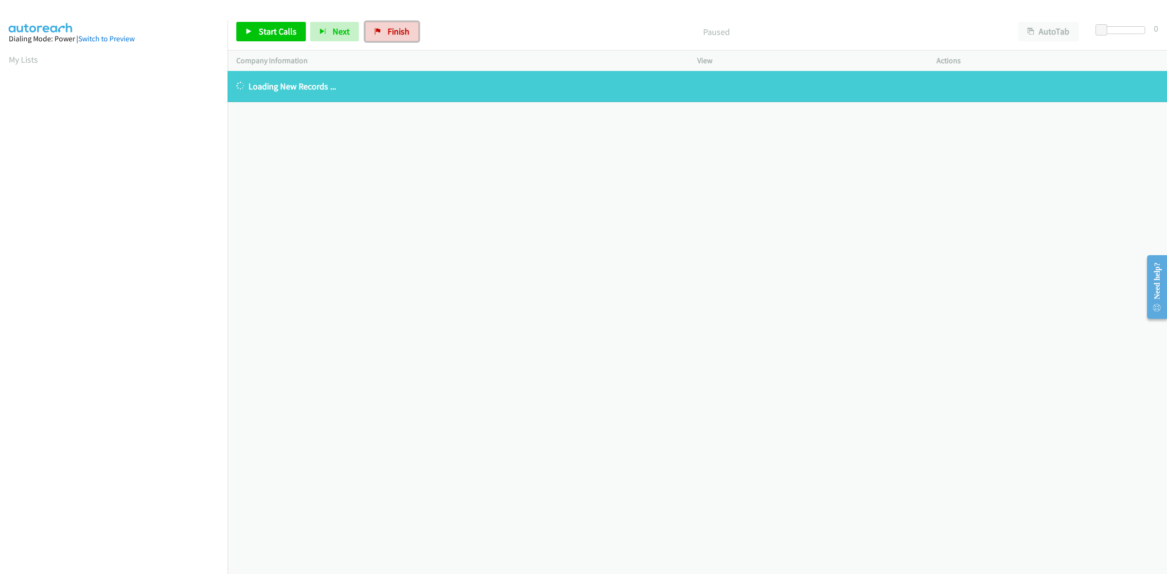
drag, startPoint x: 401, startPoint y: 40, endPoint x: 606, endPoint y: 73, distance: 207.4
click at [401, 40] on link "Finish" at bounding box center [392, 31] width 54 height 19
